Goal: Task Accomplishment & Management: Manage account settings

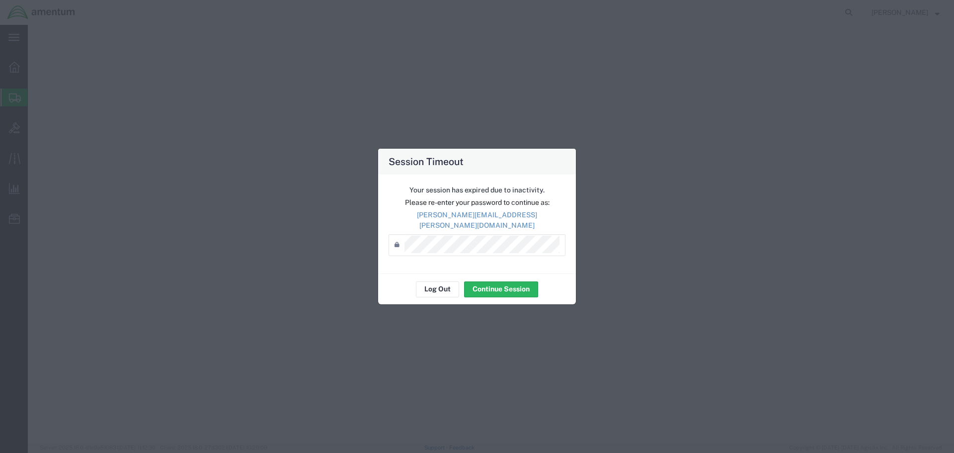
select select "FL"
select select
select select "ON"
select select "CA"
select select "PROJNUM"
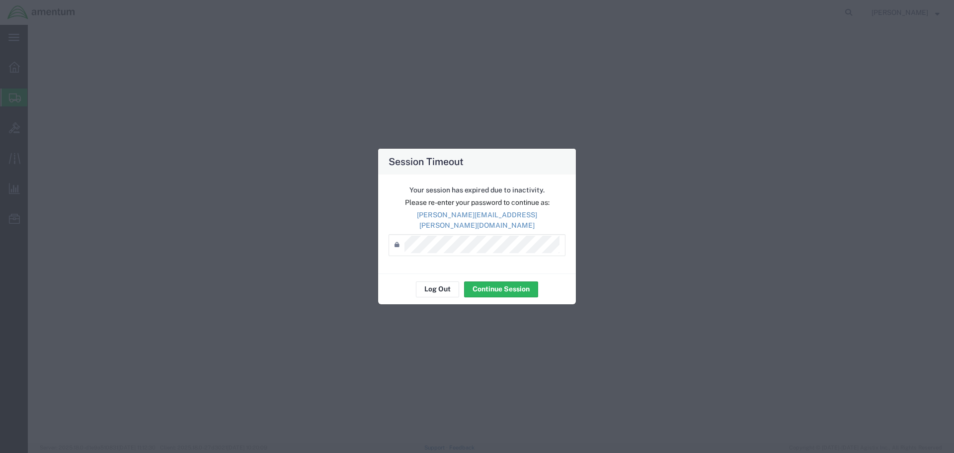
select select "DEPT"
select select "CUSTREF"
select select "RMA"
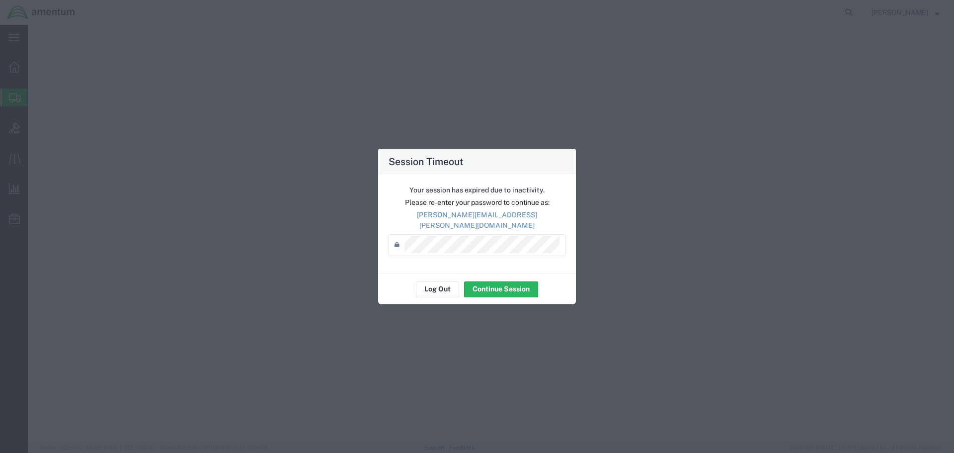
select select "RMA"
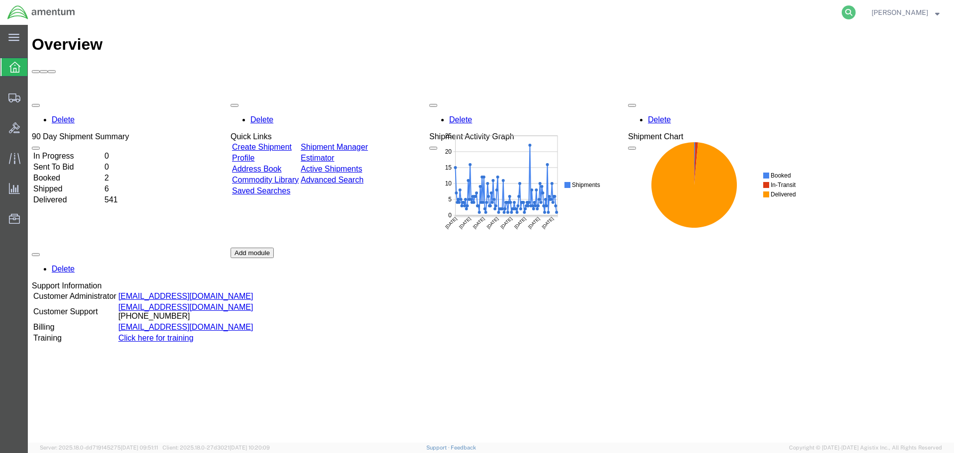
click at [856, 11] on icon at bounding box center [849, 12] width 14 height 14
type input "393078557429"
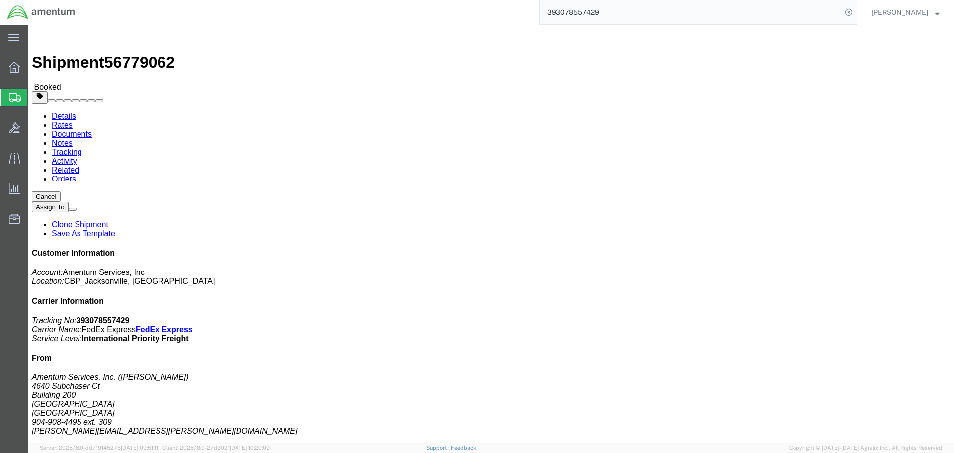
click link "Documents"
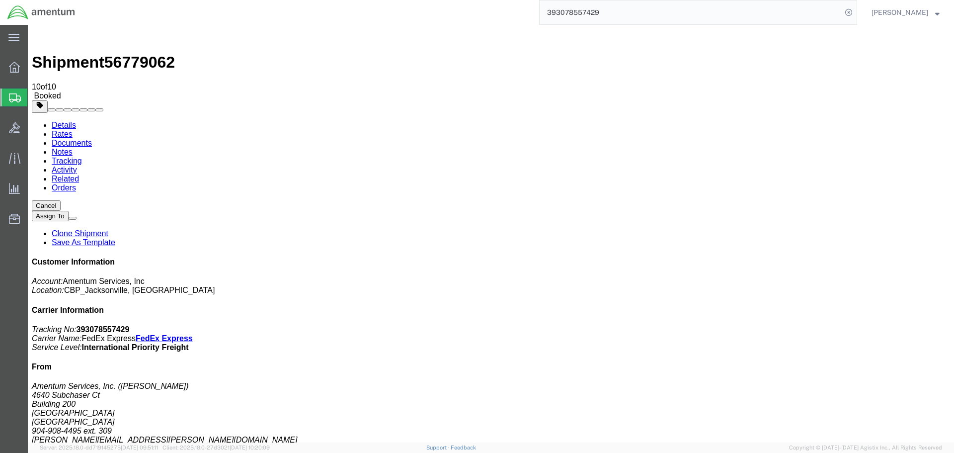
checkbox input "true"
select select "5"
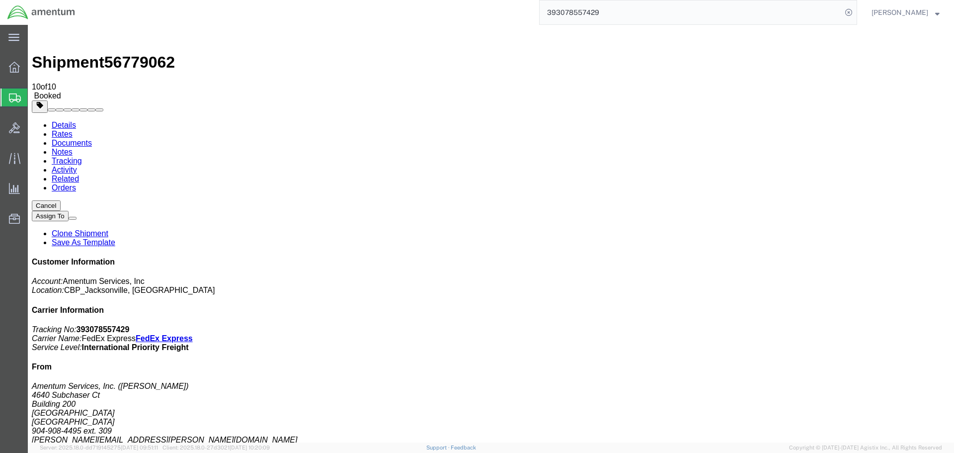
select select "5"
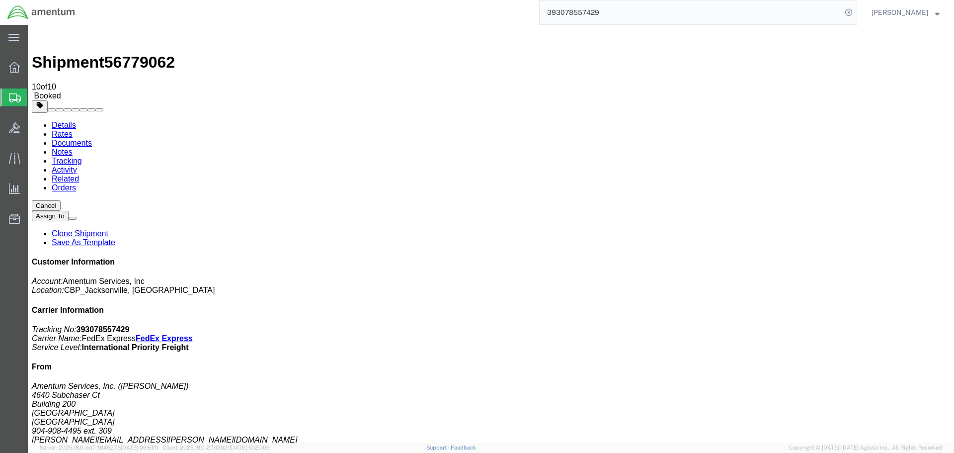
select select "4"
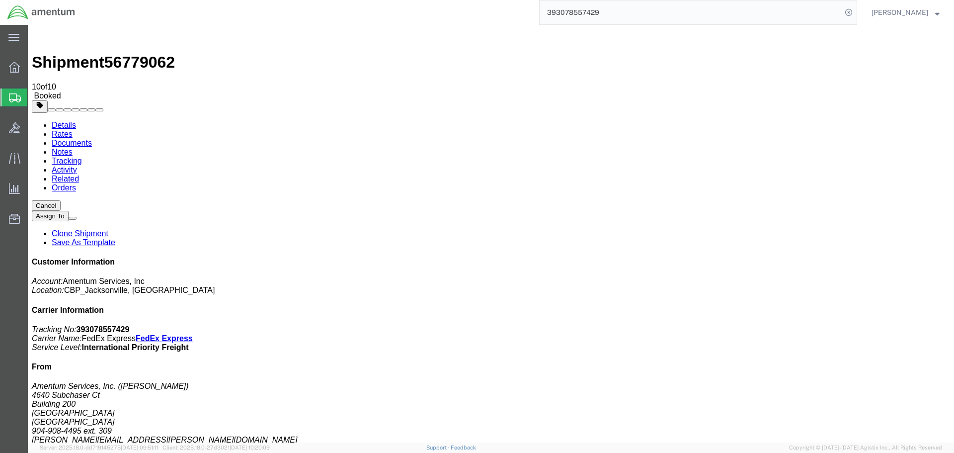
checkbox input "true"
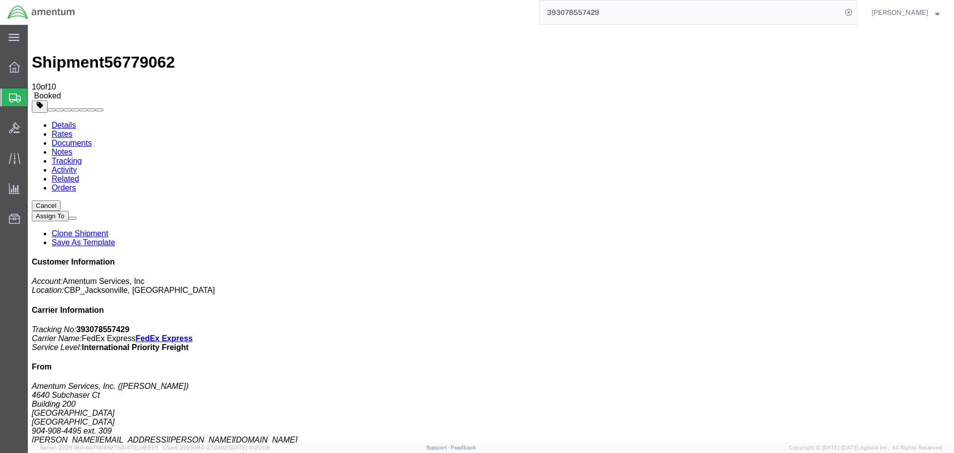
select select "3"
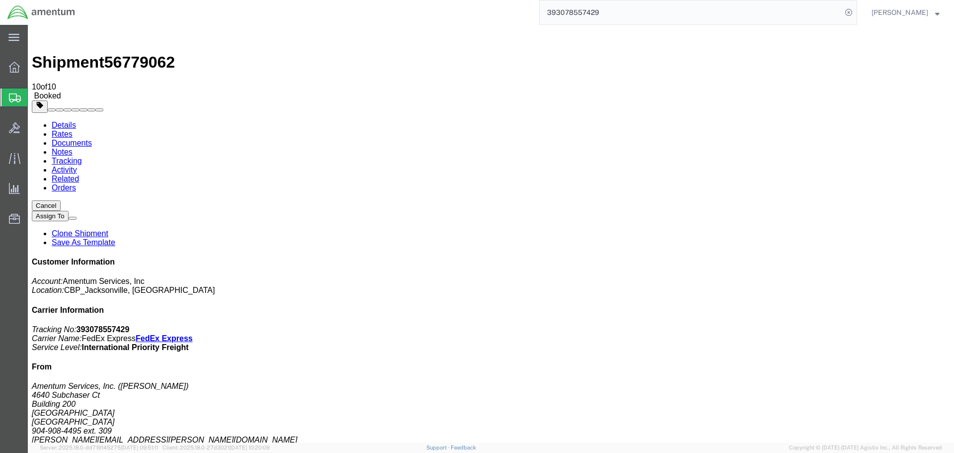
checkbox input "false"
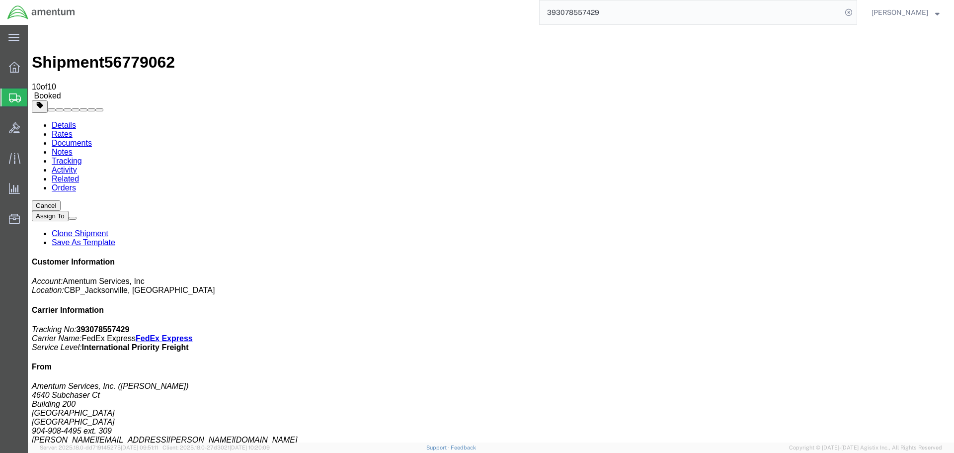
checkbox input "false"
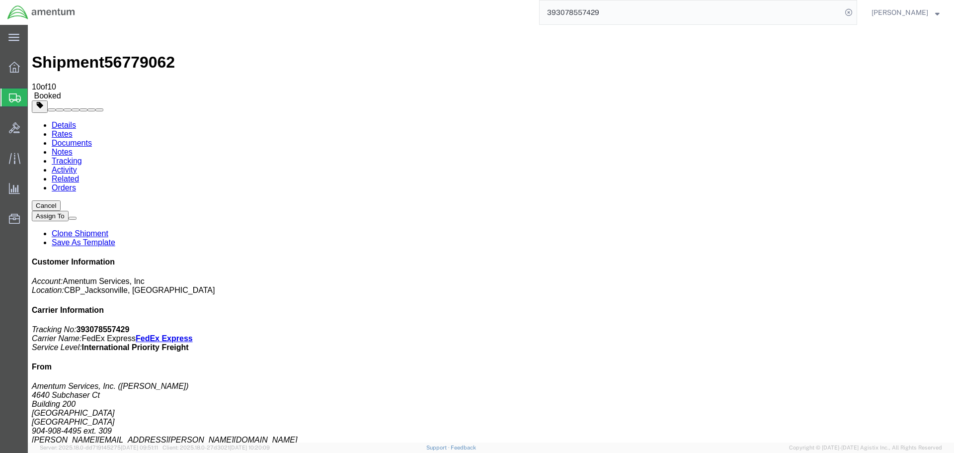
checkbox input "false"
select select "1"
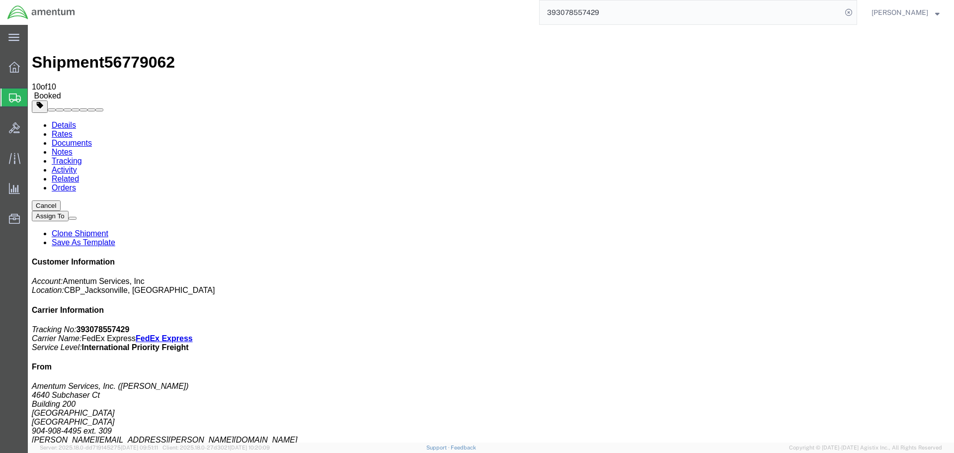
select select "1"
click at [56, 121] on link "Details" at bounding box center [64, 125] width 24 height 8
click b "393078557429"
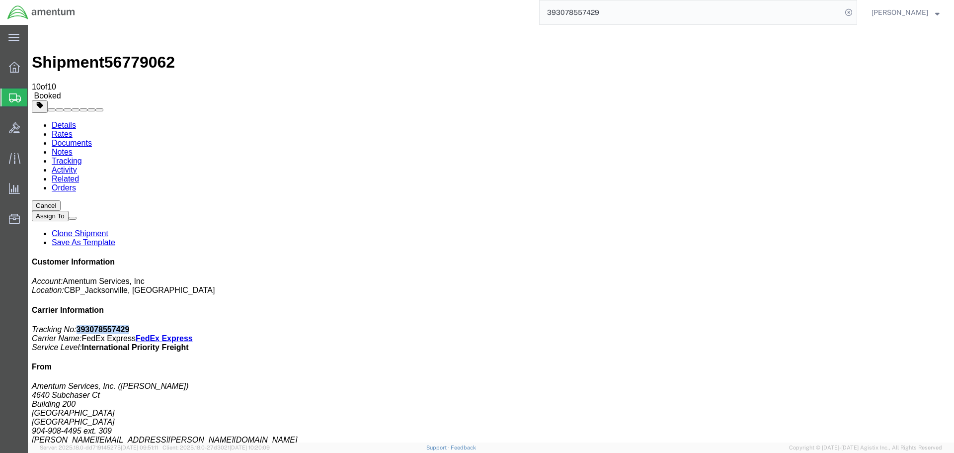
click b "393078557429"
click div "Customer Information Account: Amentum Services, Inc Location: CBP_Jacksonville,…"
click b "393078557429"
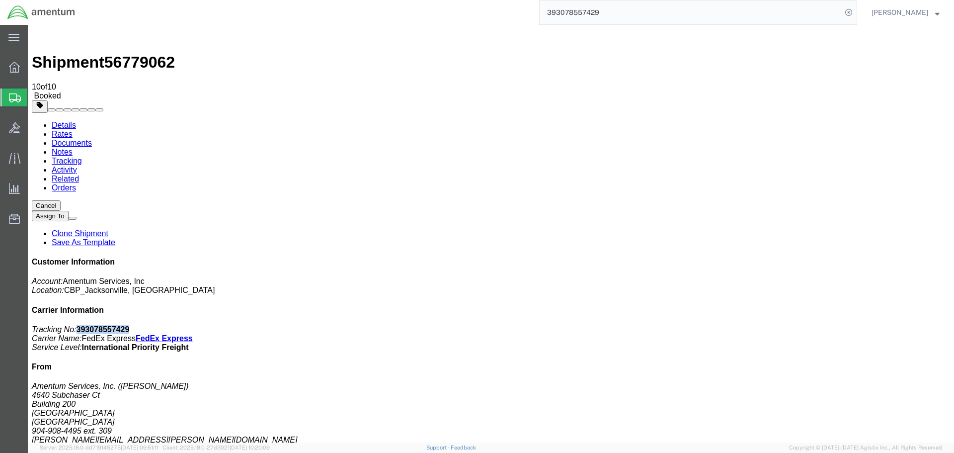
copy b "393078557429"
click span "button"
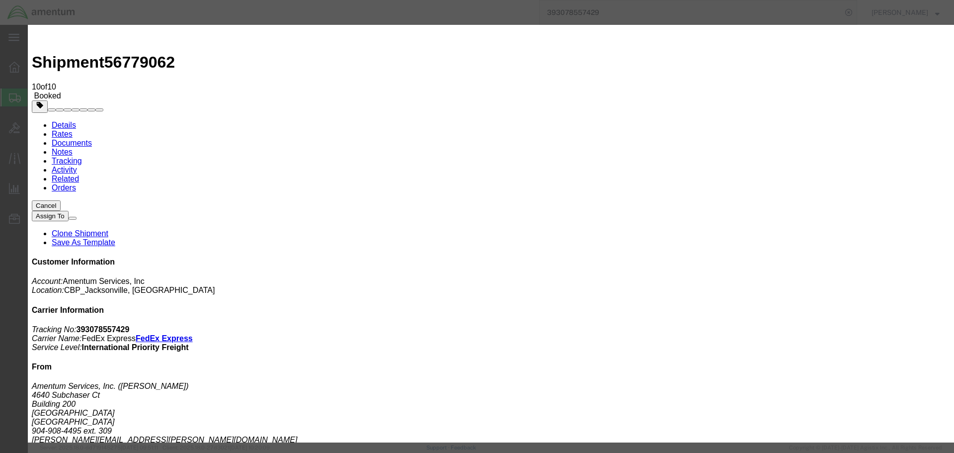
click div "[DATE] 3:47 PM"
click input "3:47 PM"
type input "10:47 AM"
type input "10:00 AM"
click button "Apply"
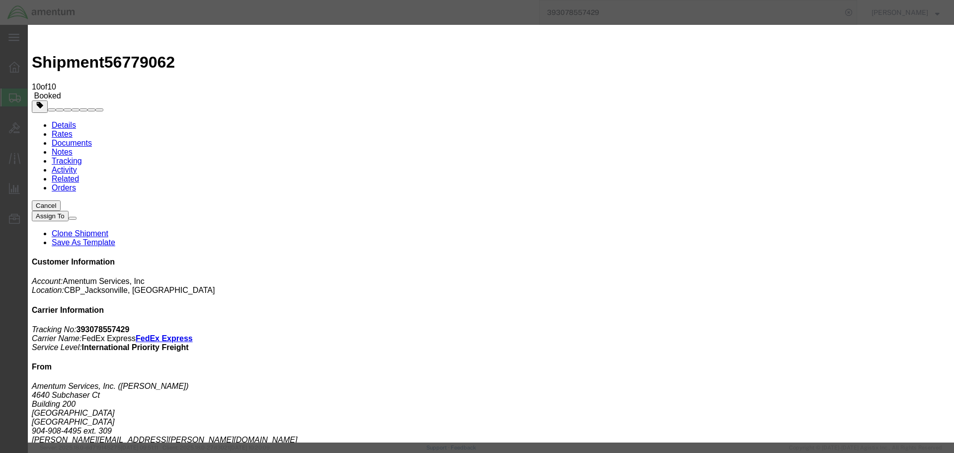
click div "[DATE] 11:00 AM"
type input "1:00 PM"
click button "Apply"
click button "Save"
